Goal: Transaction & Acquisition: Subscribe to service/newsletter

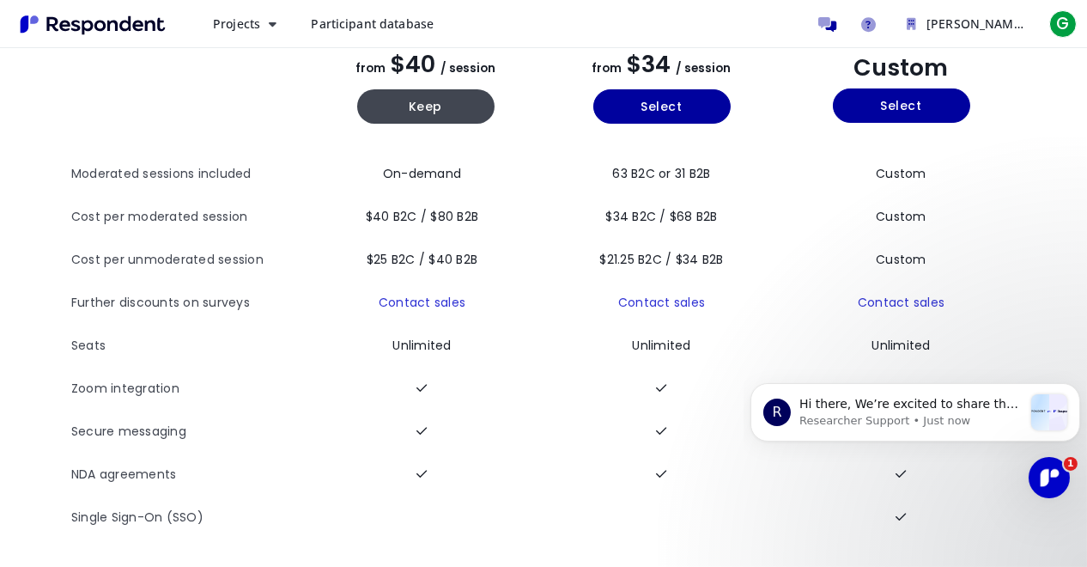
scroll to position [155, 0]
click at [1076, 385] on icon "Dismiss notification" at bounding box center [1074, 387] width 9 height 9
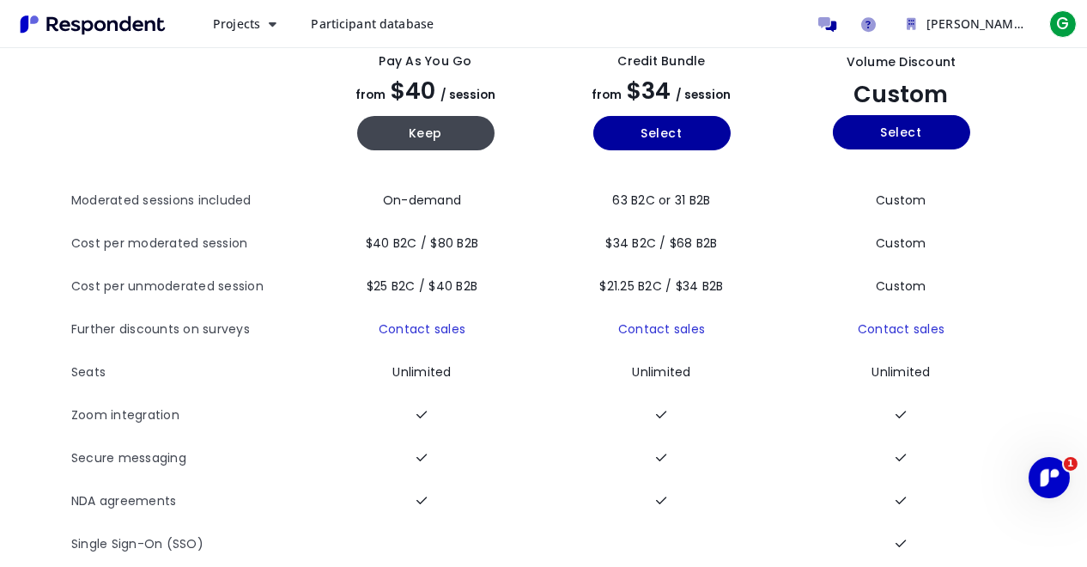
scroll to position [70, 0]
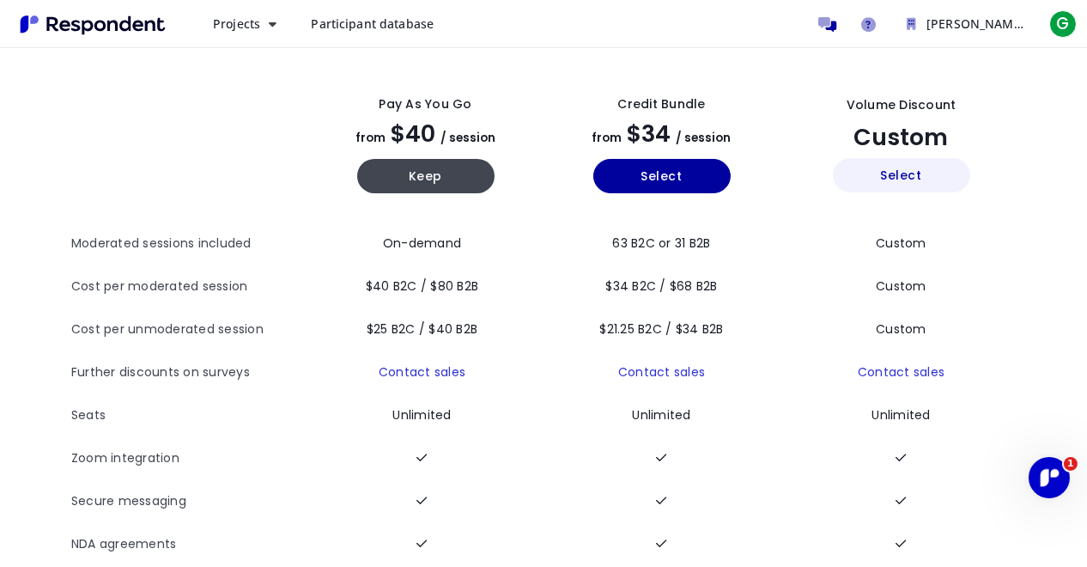
click at [891, 181] on button "Select" at bounding box center [901, 175] width 137 height 34
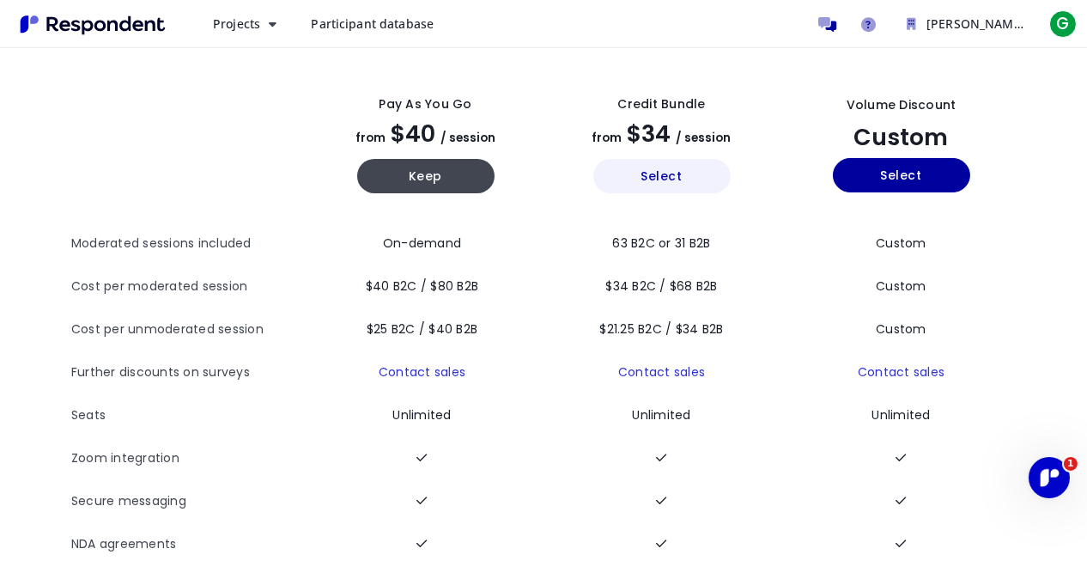
click at [654, 179] on button "Select" at bounding box center [661, 176] width 137 height 34
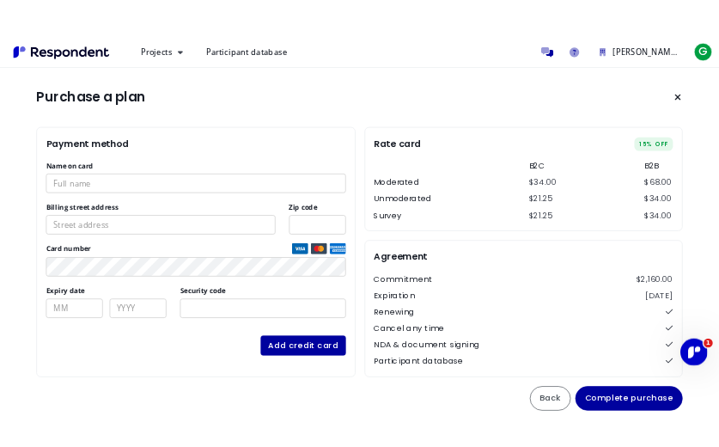
scroll to position [70, 0]
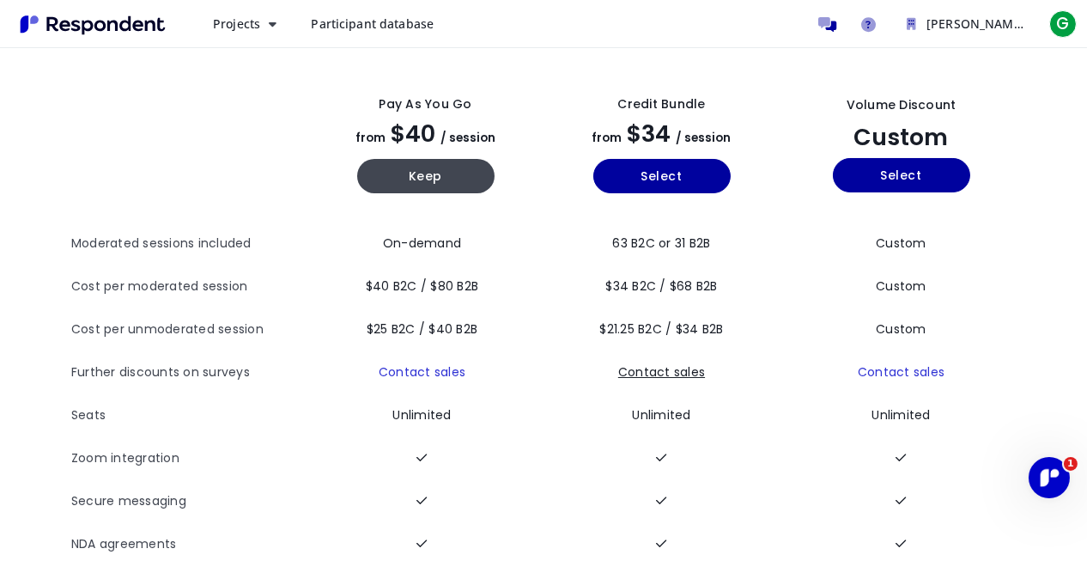
click at [653, 370] on link "Contact sales" at bounding box center [661, 371] width 87 height 17
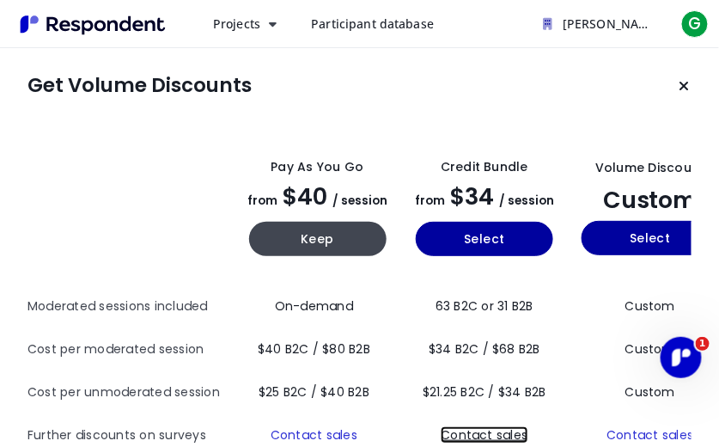
scroll to position [261, 0]
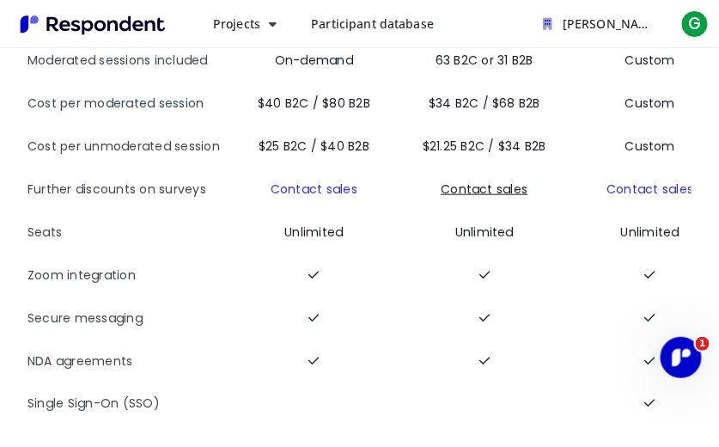
click at [459, 180] on link "Contact sales" at bounding box center [484, 188] width 87 height 17
